Goal: Navigation & Orientation: Find specific page/section

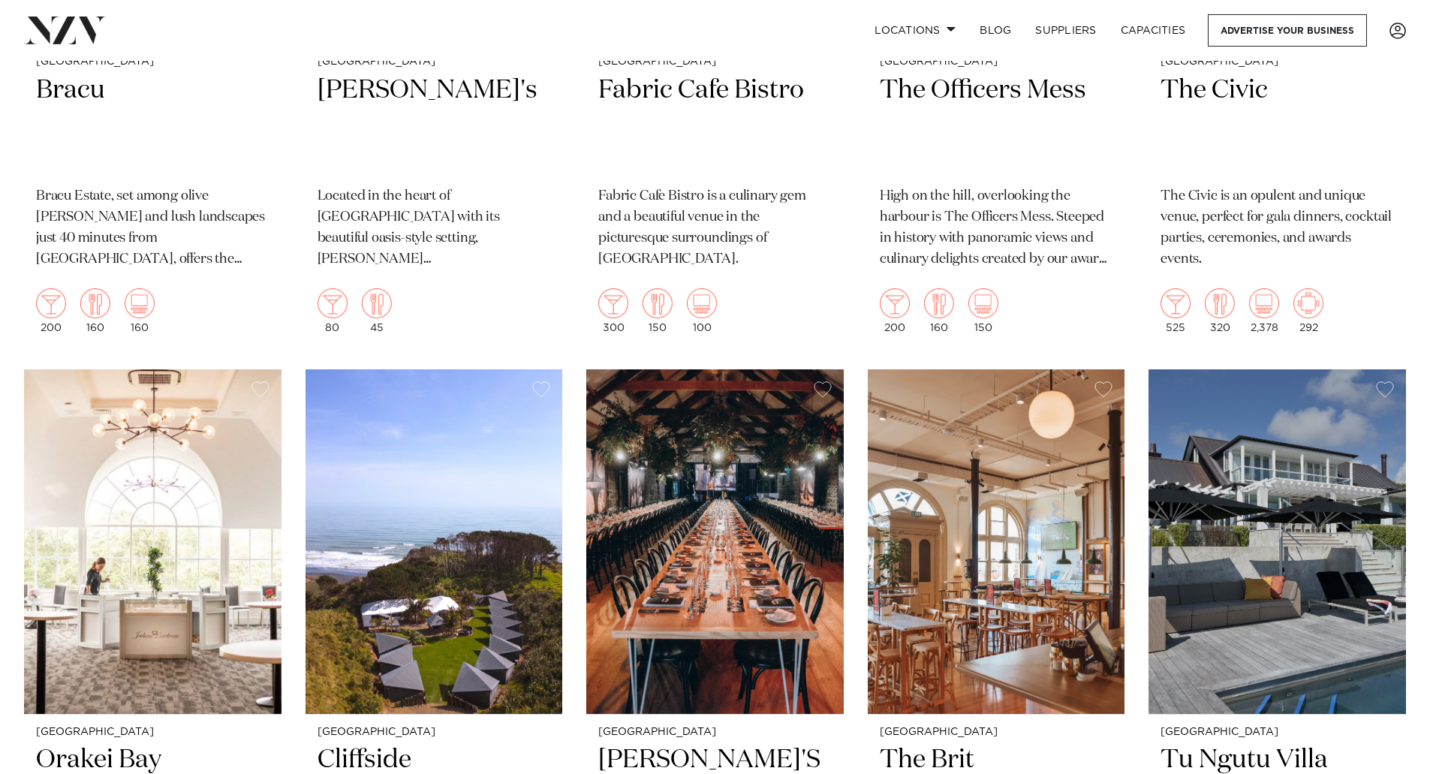
scroll to position [12613, 0]
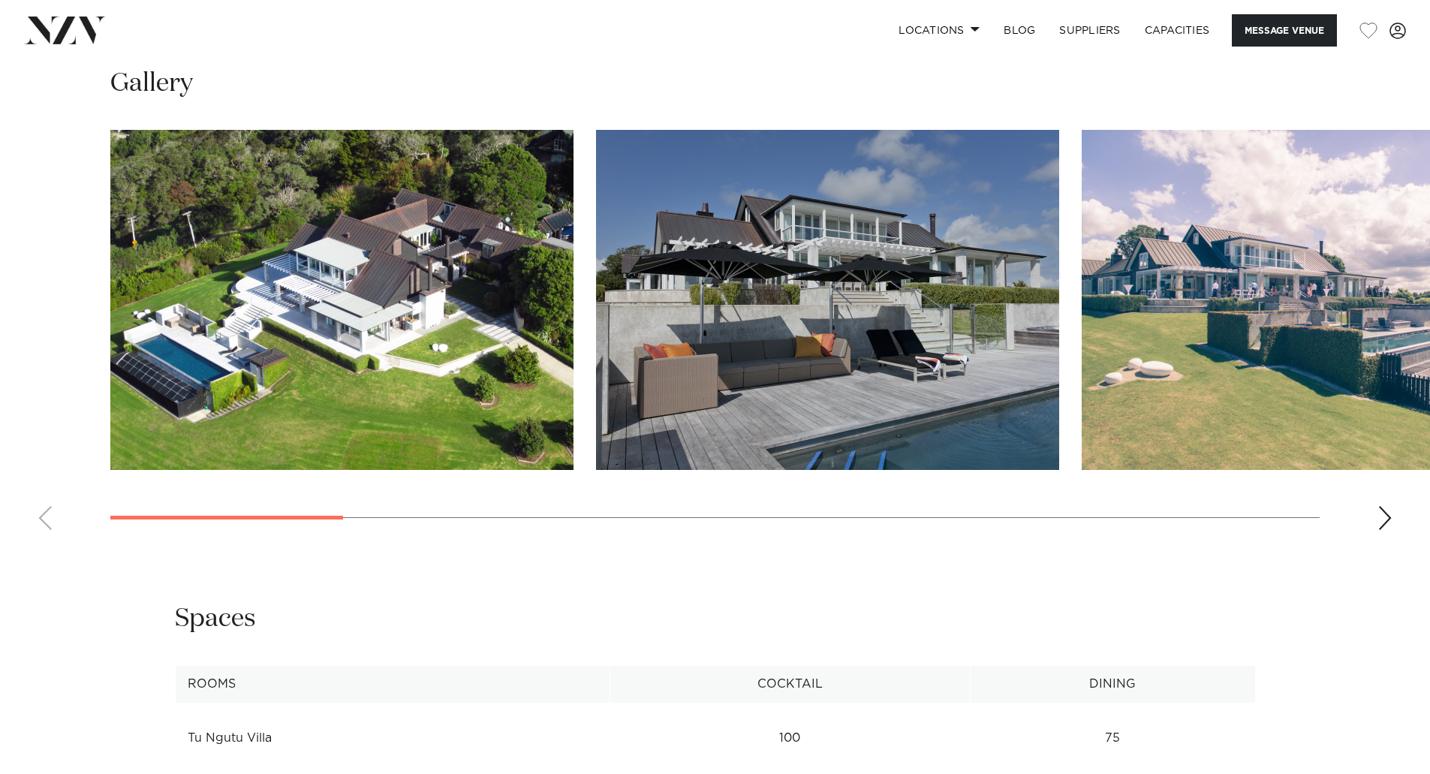
scroll to position [1462, 0]
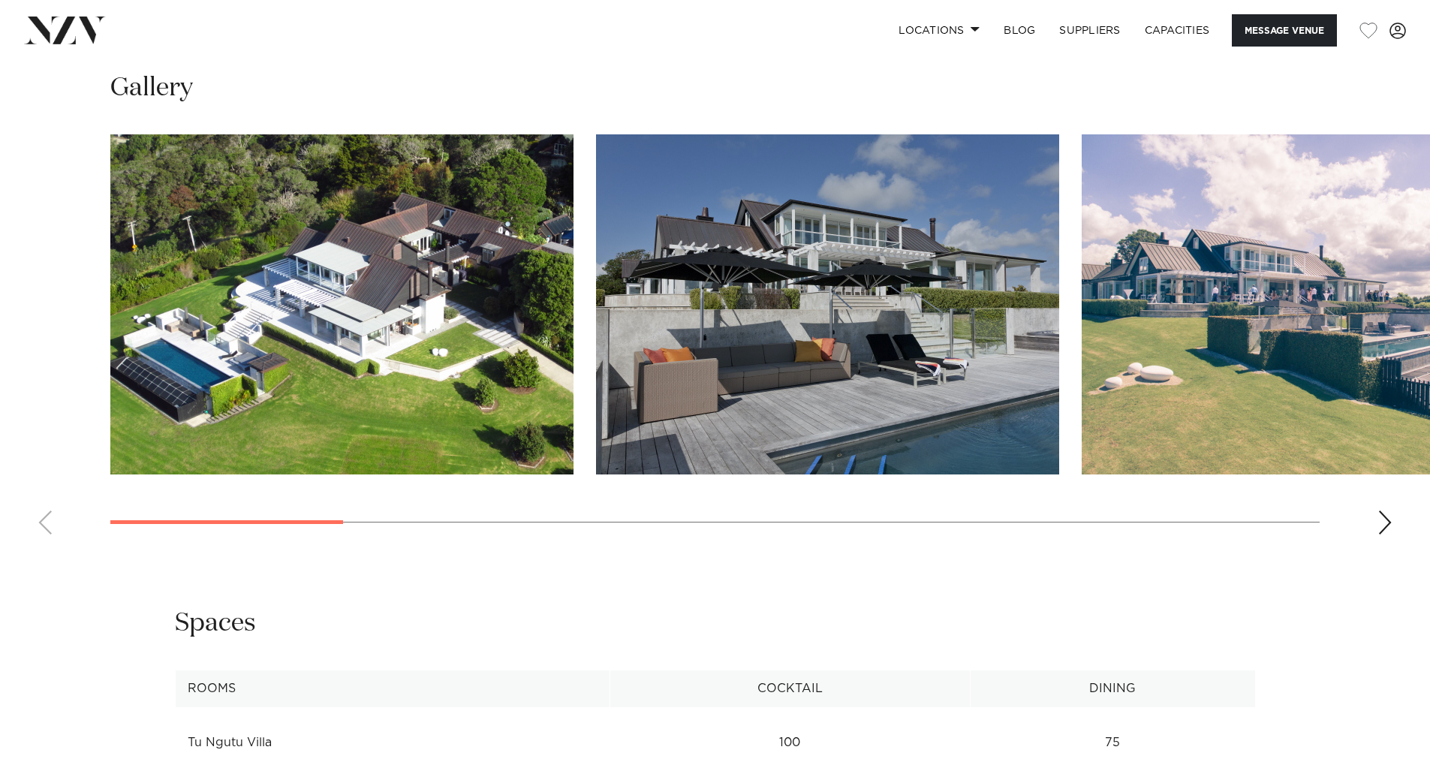
click at [1379, 522] on div "Next slide" at bounding box center [1385, 522] width 15 height 24
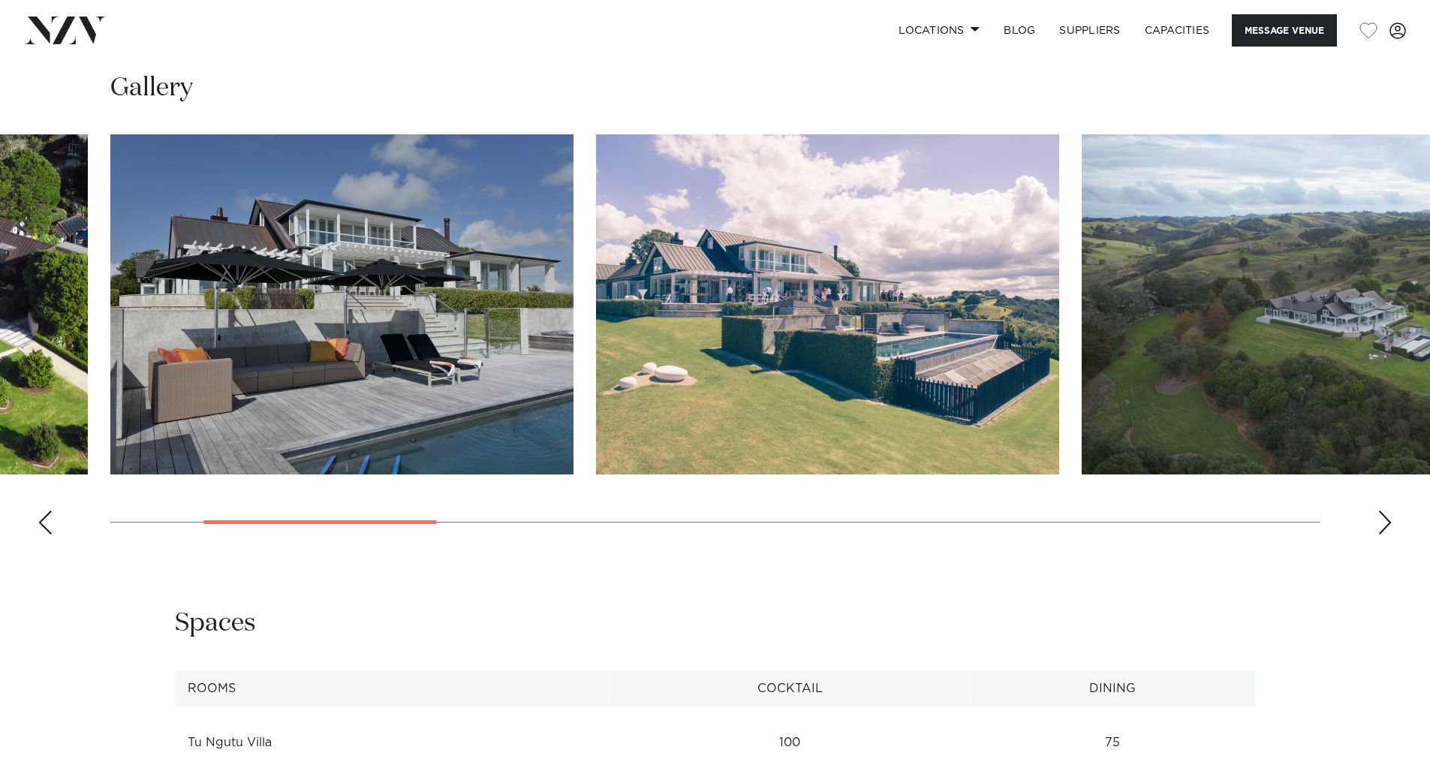
click at [1381, 522] on div "Next slide" at bounding box center [1385, 522] width 15 height 24
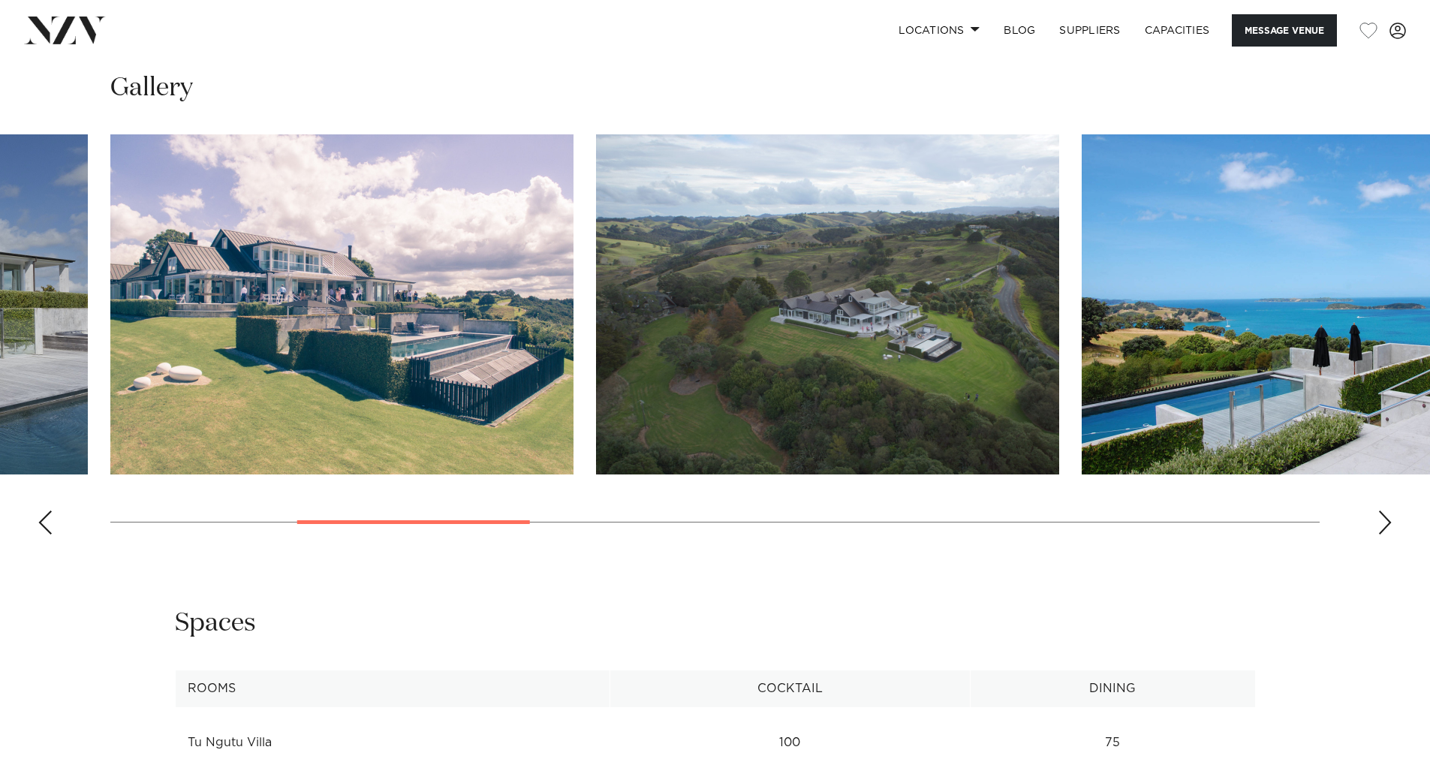
click at [1381, 522] on div "Next slide" at bounding box center [1385, 522] width 15 height 24
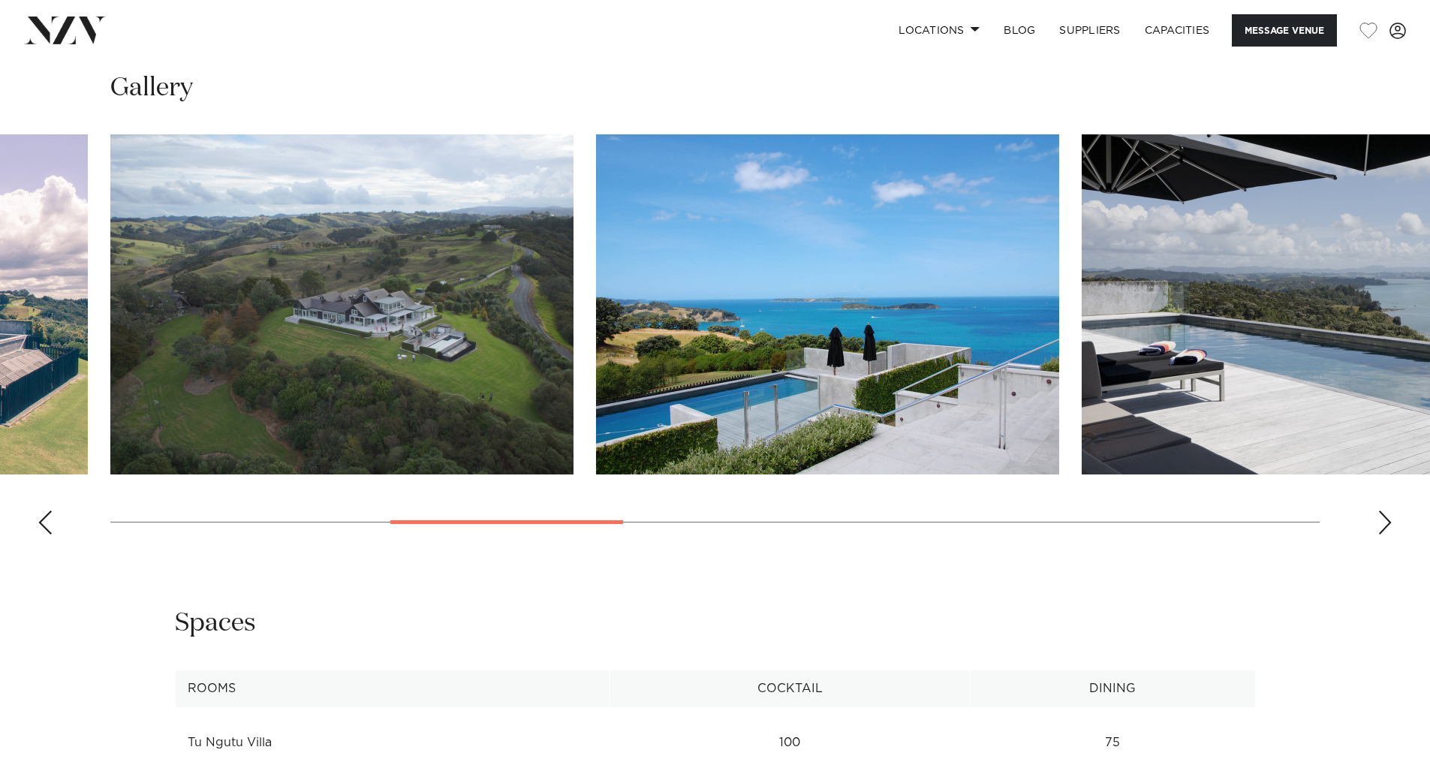
click at [1381, 522] on div "Next slide" at bounding box center [1385, 522] width 15 height 24
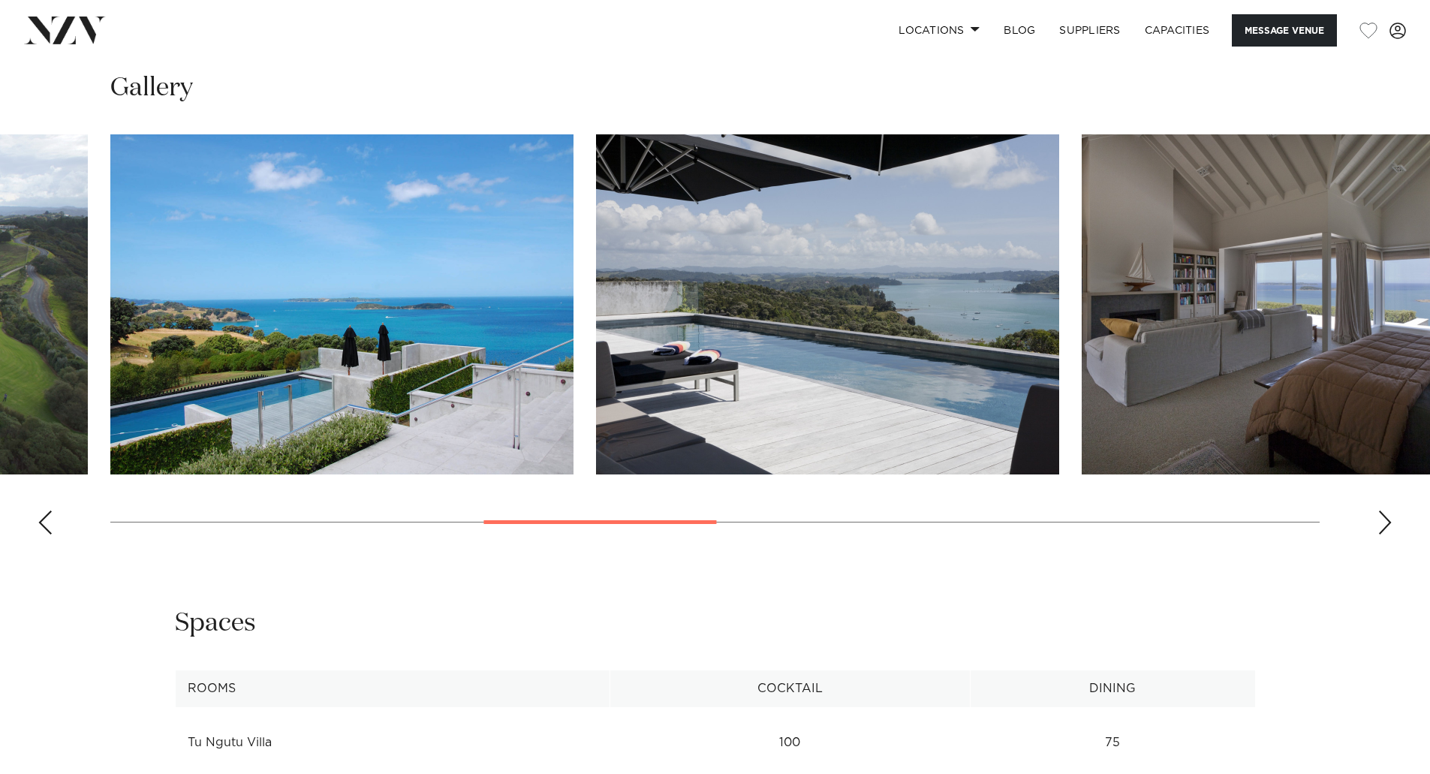
click at [1381, 522] on div "Next slide" at bounding box center [1385, 522] width 15 height 24
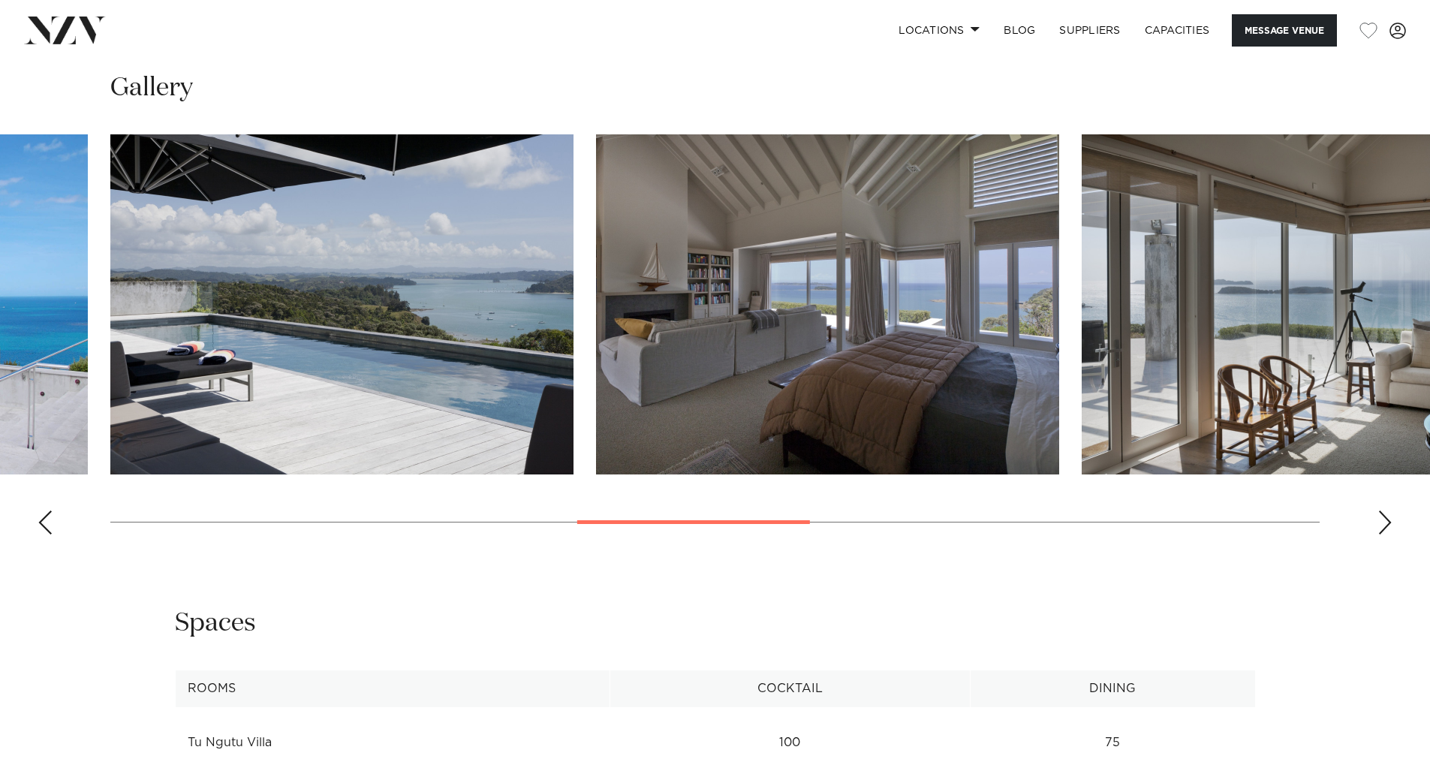
click at [1381, 522] on div "Next slide" at bounding box center [1385, 522] width 15 height 24
